Goal: Task Accomplishment & Management: Manage account settings

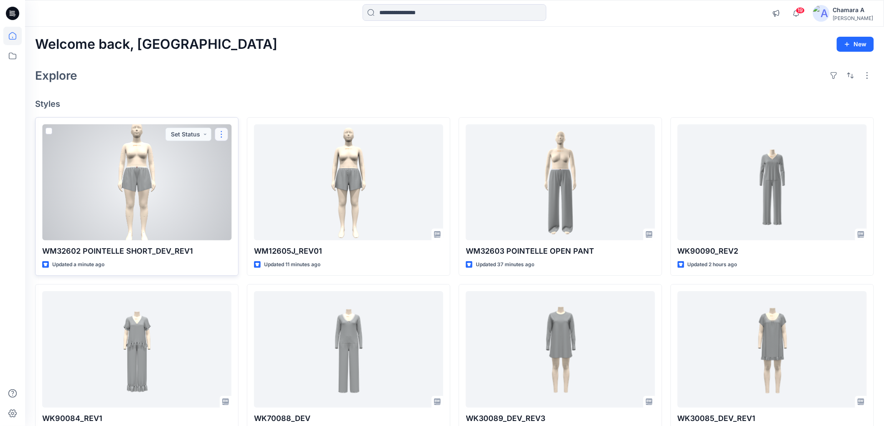
click at [223, 130] on button "button" at bounding box center [221, 134] width 13 height 13
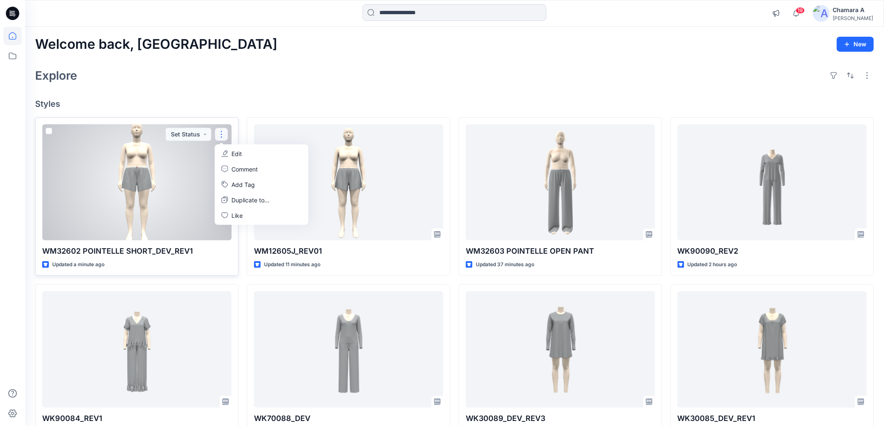
click at [232, 148] on button "Edit" at bounding box center [261, 153] width 90 height 15
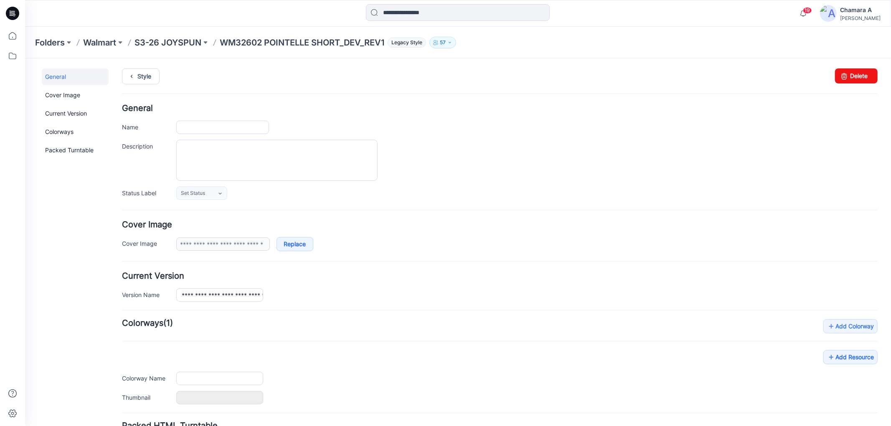
type input "**********"
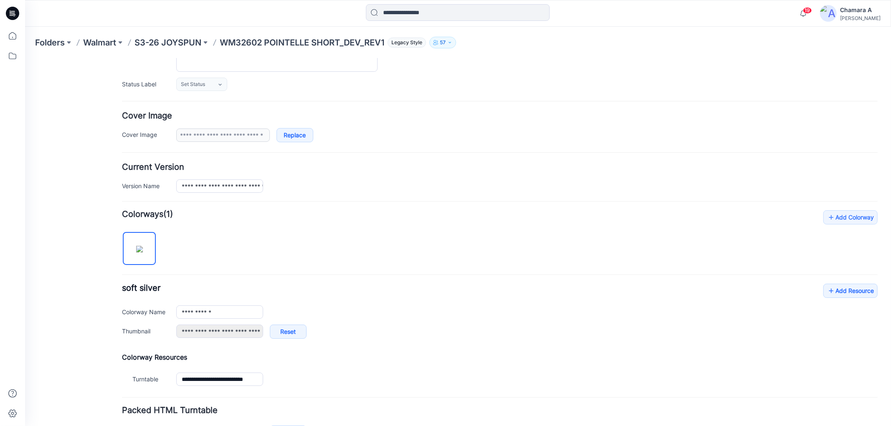
scroll to position [169, 0]
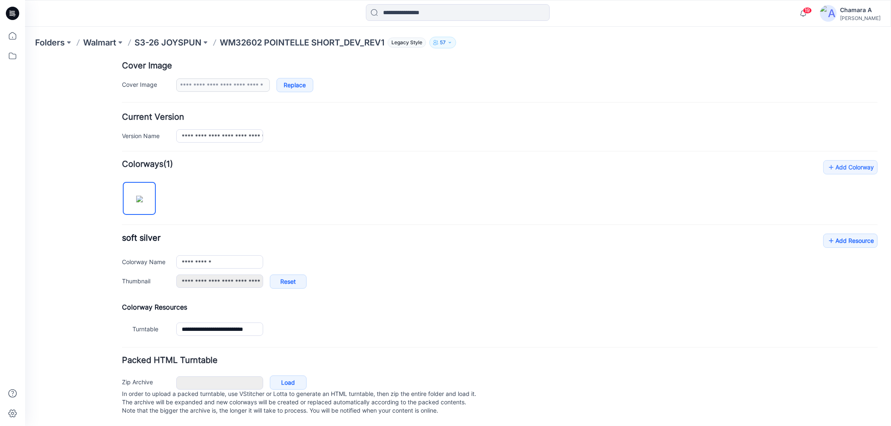
click at [846, 223] on div "**********" at bounding box center [499, 249] width 755 height 179
click at [849, 233] on link "Add Resource" at bounding box center [850, 240] width 54 height 14
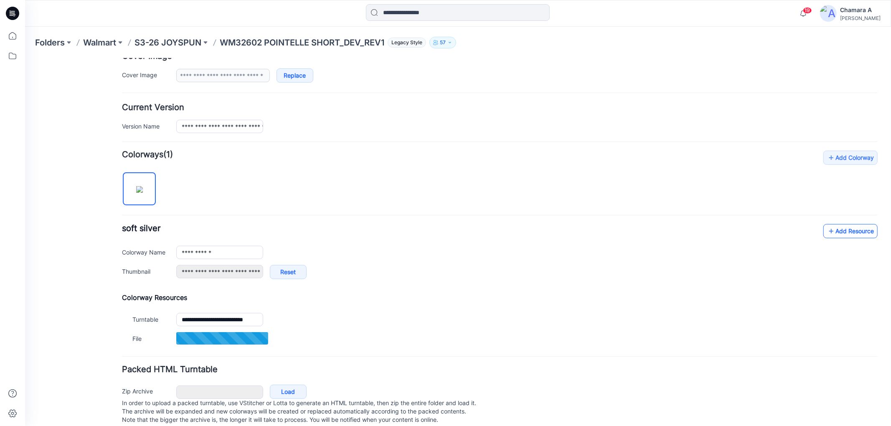
click at [830, 230] on link "Add Resource" at bounding box center [850, 231] width 54 height 14
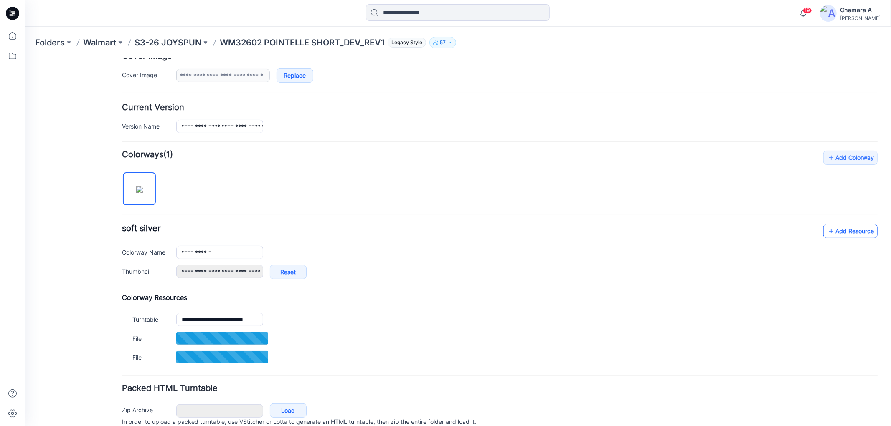
click at [826, 230] on icon at bounding box center [830, 230] width 8 height 13
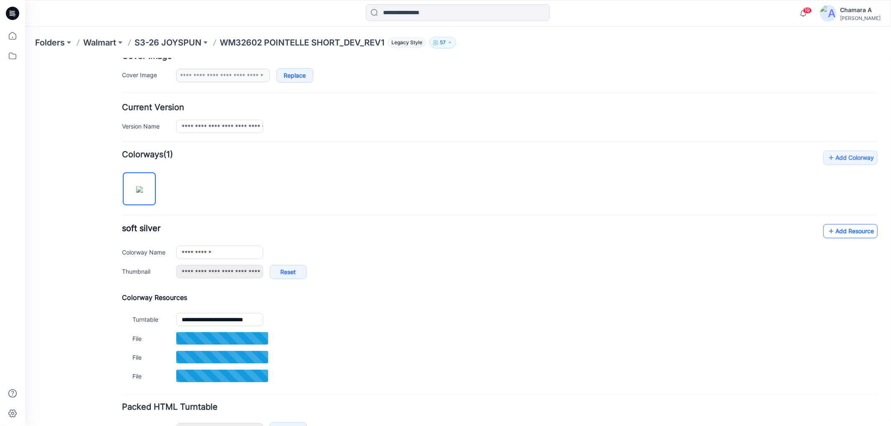
click at [831, 236] on link "Add Resource" at bounding box center [850, 231] width 54 height 14
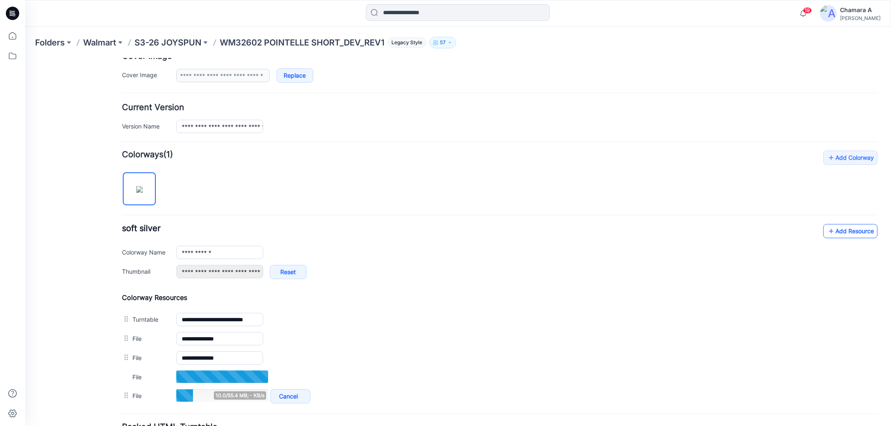
click at [839, 232] on link "Add Resource" at bounding box center [850, 231] width 54 height 14
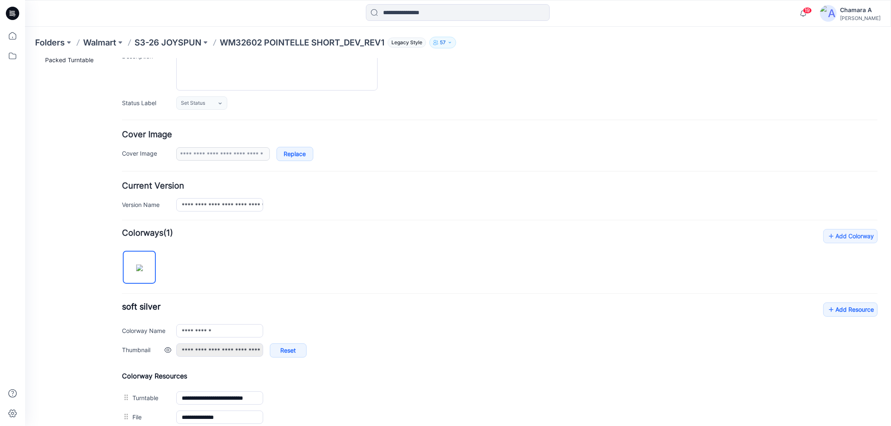
scroll to position [0, 0]
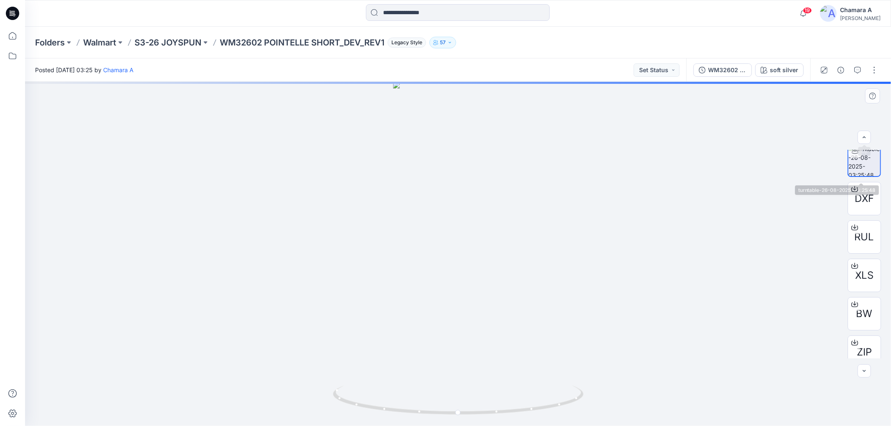
scroll to position [17, 0]
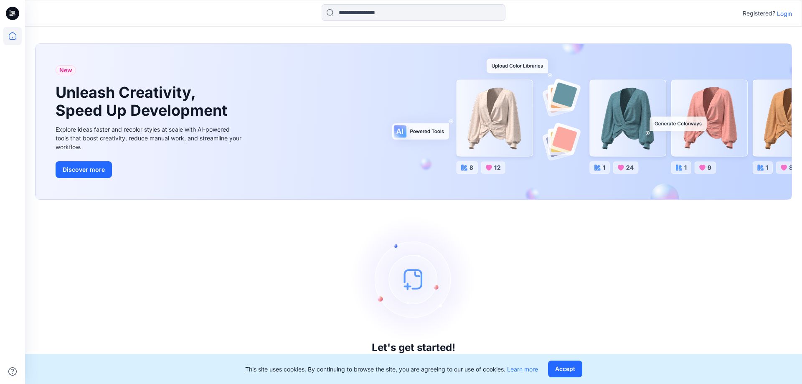
click at [784, 15] on p "Login" at bounding box center [784, 13] width 15 height 9
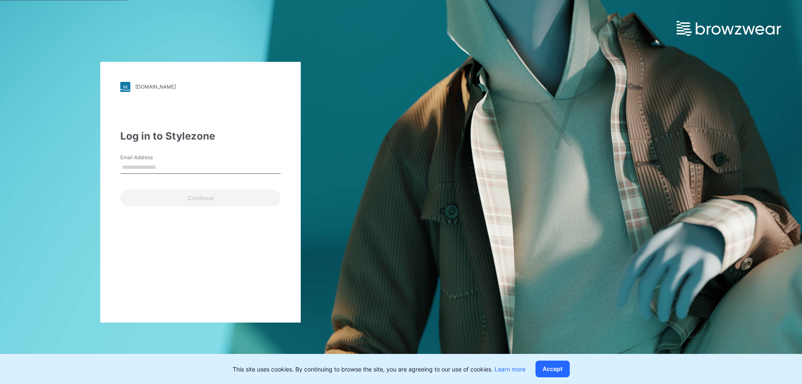
type input "**********"
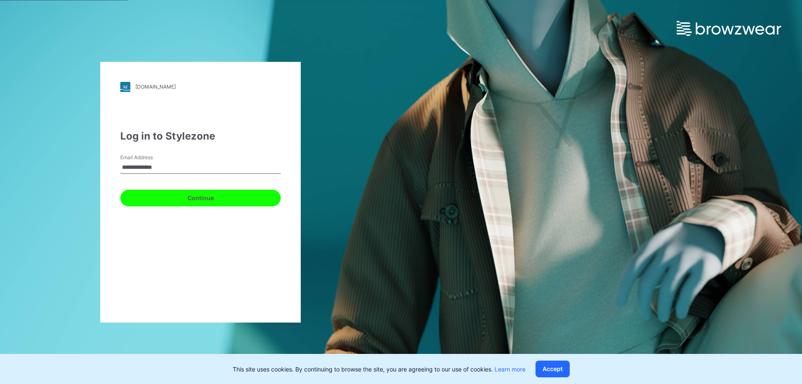
click at [182, 197] on button "Continue" at bounding box center [200, 198] width 160 height 17
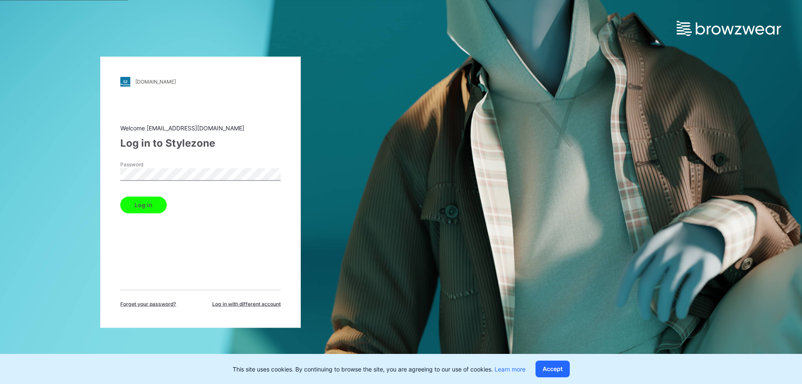
click at [153, 198] on button "Log in" at bounding box center [143, 204] width 46 height 17
